Goal: Task Accomplishment & Management: Complete application form

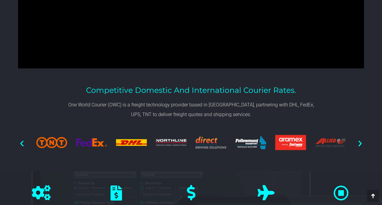
scroll to position [332, 0]
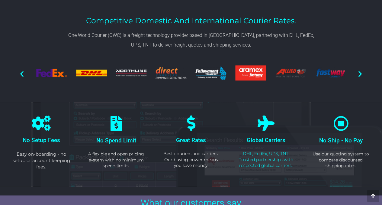
click at [360, 72] on icon "Next slide" at bounding box center [361, 74] width 8 height 8
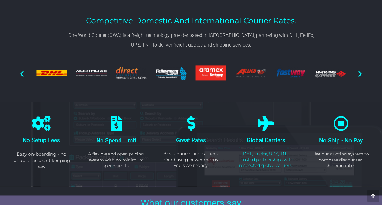
click at [360, 72] on icon "Next slide" at bounding box center [361, 74] width 8 height 8
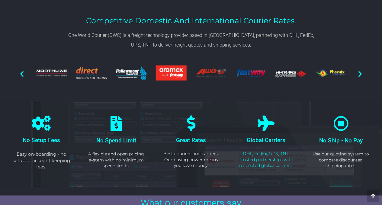
click at [360, 72] on icon "Next slide" at bounding box center [361, 74] width 8 height 8
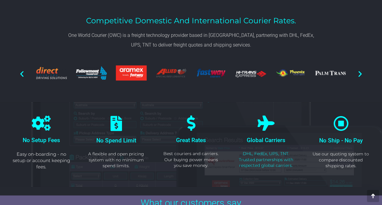
click at [360, 72] on icon "Next slide" at bounding box center [361, 74] width 8 height 8
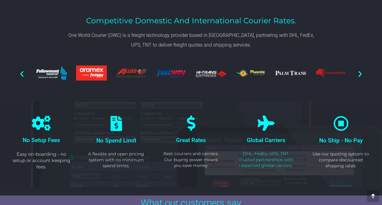
click at [360, 72] on icon "Next slide" at bounding box center [361, 74] width 8 height 8
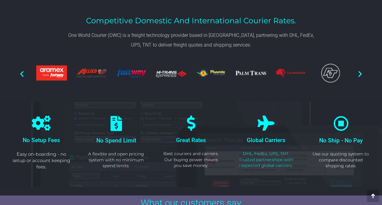
click at [360, 72] on icon "Next slide" at bounding box center [361, 74] width 8 height 8
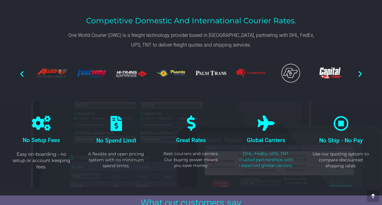
click at [356, 72] on div at bounding box center [191, 73] width 346 height 33
click at [358, 73] on icon "Next slide" at bounding box center [361, 74] width 8 height 8
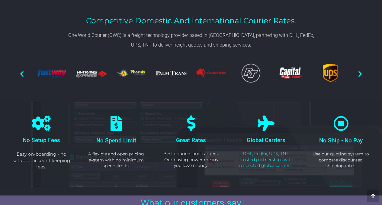
click at [358, 73] on icon "Next slide" at bounding box center [361, 74] width 8 height 8
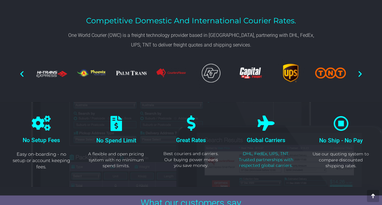
click at [358, 73] on icon "Next slide" at bounding box center [361, 74] width 8 height 8
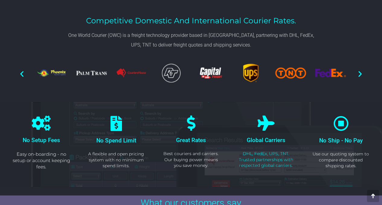
click at [358, 73] on icon "Next slide" at bounding box center [361, 74] width 8 height 8
click at [360, 74] on icon "Next slide" at bounding box center [361, 74] width 8 height 8
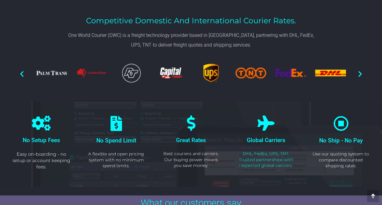
click at [360, 74] on icon "Next slide" at bounding box center [361, 74] width 8 height 8
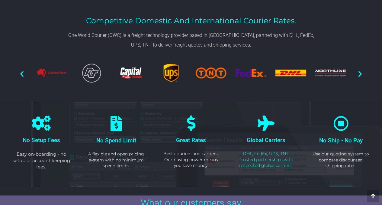
click at [360, 74] on icon "Next slide" at bounding box center [361, 74] width 8 height 8
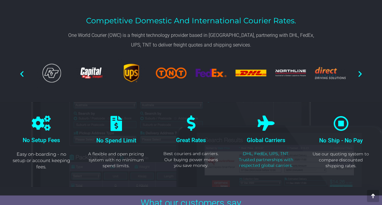
click at [360, 74] on icon "Next slide" at bounding box center [361, 74] width 8 height 8
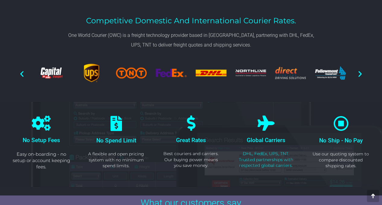
click at [360, 74] on icon "Next slide" at bounding box center [361, 74] width 8 height 8
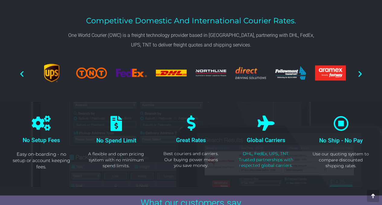
click at [360, 74] on icon "Next slide" at bounding box center [361, 74] width 8 height 8
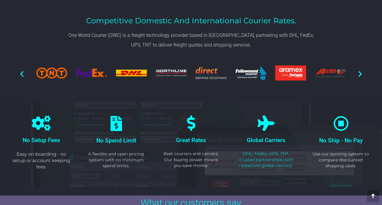
click at [360, 74] on icon "Next slide" at bounding box center [361, 74] width 8 height 8
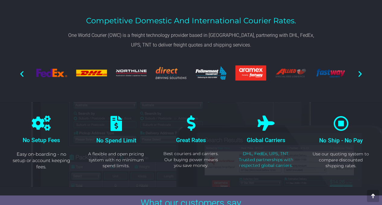
click at [360, 74] on icon "Next slide" at bounding box center [361, 74] width 8 height 8
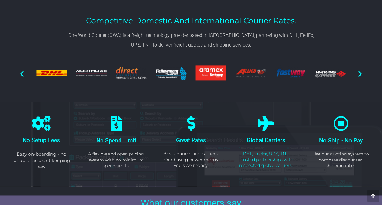
click at [360, 74] on icon "Next slide" at bounding box center [361, 74] width 8 height 8
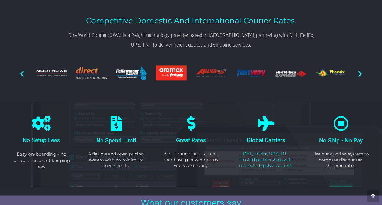
click at [360, 74] on icon "Next slide" at bounding box center [361, 74] width 8 height 8
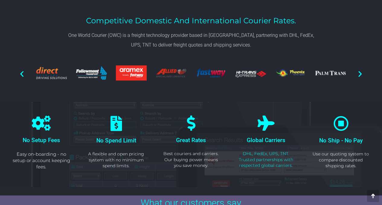
click at [360, 74] on icon "Next slide" at bounding box center [361, 74] width 8 height 8
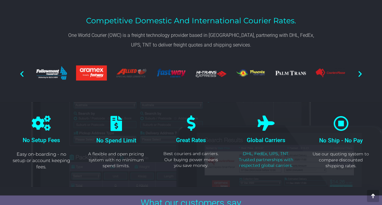
click at [360, 74] on icon "Next slide" at bounding box center [361, 74] width 8 height 8
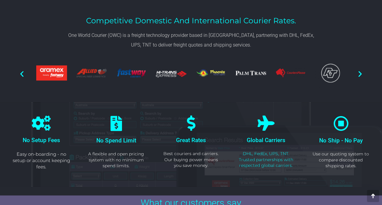
click at [360, 74] on icon "Next slide" at bounding box center [361, 74] width 8 height 8
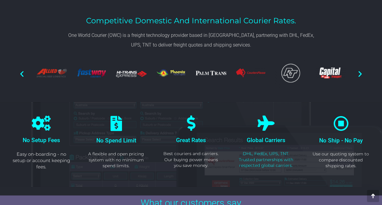
click at [360, 74] on icon "Next slide" at bounding box center [361, 74] width 8 height 8
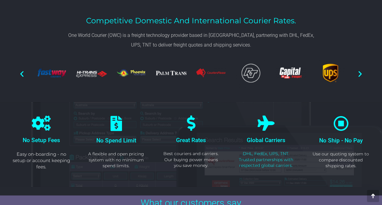
click at [360, 74] on icon "Next slide" at bounding box center [361, 74] width 8 height 8
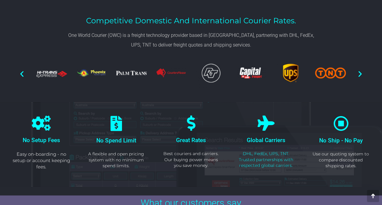
click at [360, 74] on icon "Next slide" at bounding box center [361, 74] width 8 height 8
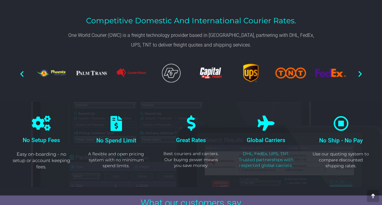
click at [360, 74] on icon "Next slide" at bounding box center [361, 74] width 8 height 8
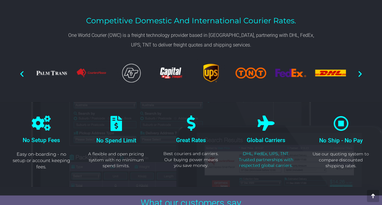
click at [360, 74] on icon "Next slide" at bounding box center [361, 74] width 8 height 8
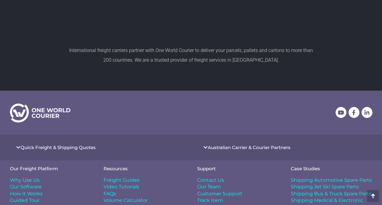
scroll to position [924, 0]
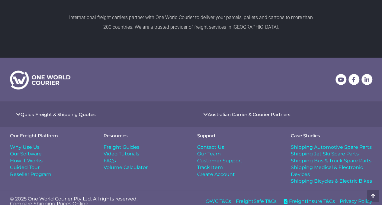
click at [219, 171] on span "Create Account" at bounding box center [216, 174] width 38 height 7
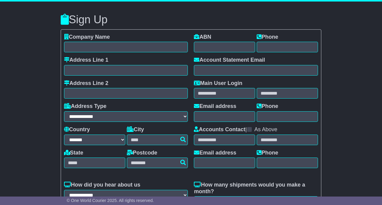
select select "**"
